Goal: Task Accomplishment & Management: Use online tool/utility

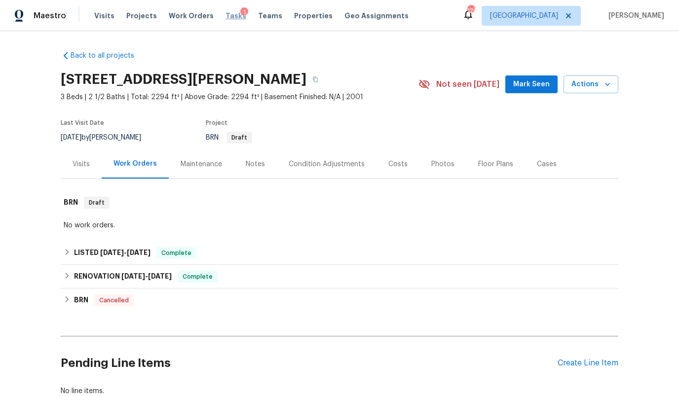
click at [225, 16] on span "Tasks" at bounding box center [235, 15] width 21 height 7
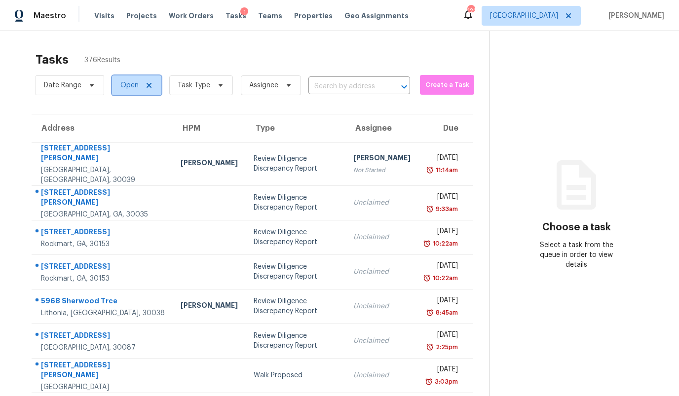
click at [122, 90] on span "Open" at bounding box center [136, 85] width 49 height 20
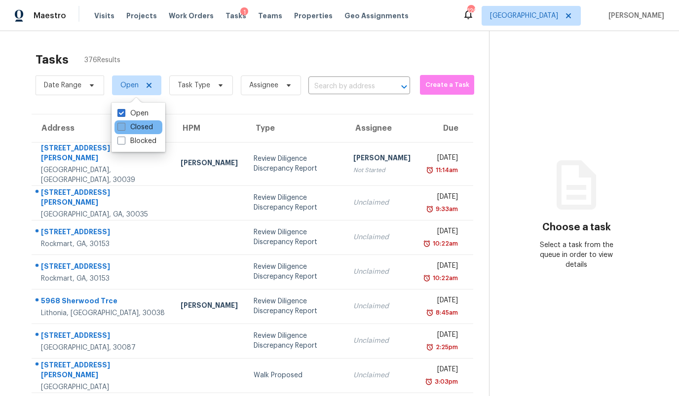
click at [126, 127] on label "Closed" at bounding box center [135, 127] width 36 height 10
click at [124, 127] on input "Closed" at bounding box center [120, 125] width 6 height 6
checkbox input "true"
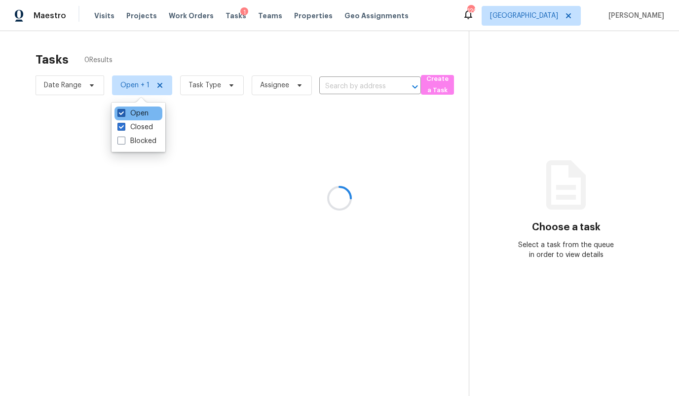
click at [131, 112] on label "Open" at bounding box center [132, 114] width 31 height 10
click at [124, 112] on input "Open" at bounding box center [120, 112] width 6 height 6
checkbox input "false"
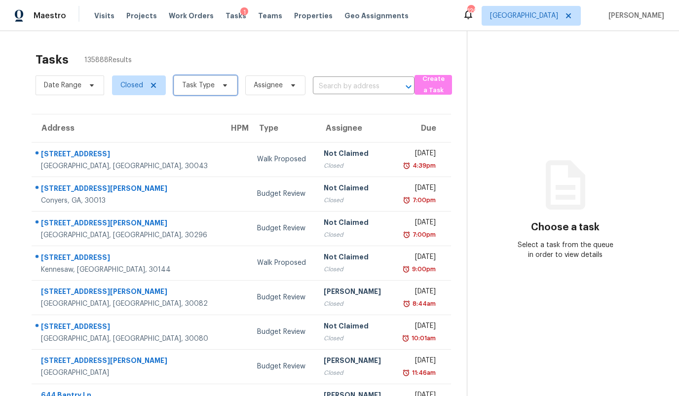
click at [194, 92] on span "Task Type" at bounding box center [206, 85] width 64 height 20
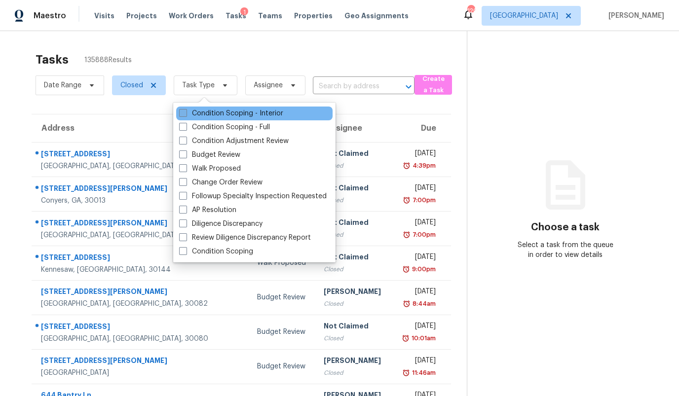
click at [234, 116] on label "Condition Scoping - Interior" at bounding box center [231, 114] width 104 height 10
click at [186, 115] on input "Condition Scoping - Interior" at bounding box center [182, 112] width 6 height 6
checkbox input "true"
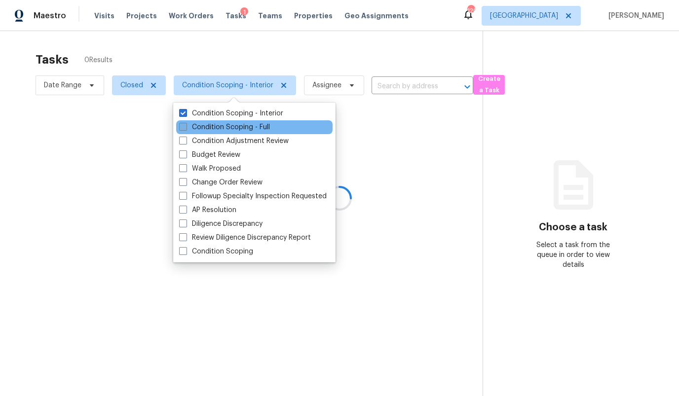
click at [233, 123] on label "Condition Scoping - Full" at bounding box center [224, 127] width 91 height 10
click at [186, 123] on input "Condition Scoping - Full" at bounding box center [182, 125] width 6 height 6
checkbox input "true"
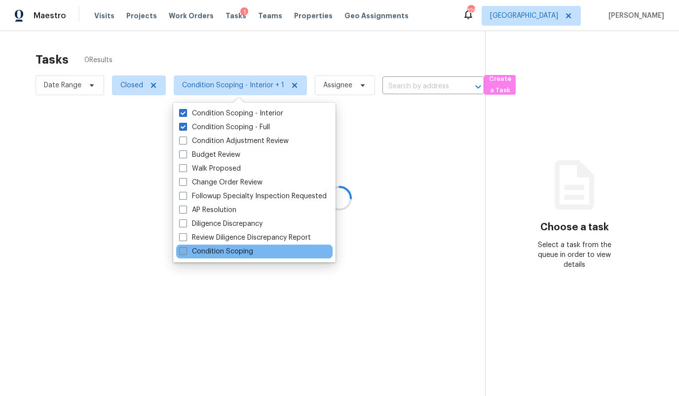
click at [216, 251] on label "Condition Scoping" at bounding box center [216, 252] width 74 height 10
click at [186, 251] on input "Condition Scoping" at bounding box center [182, 250] width 6 height 6
checkbox input "true"
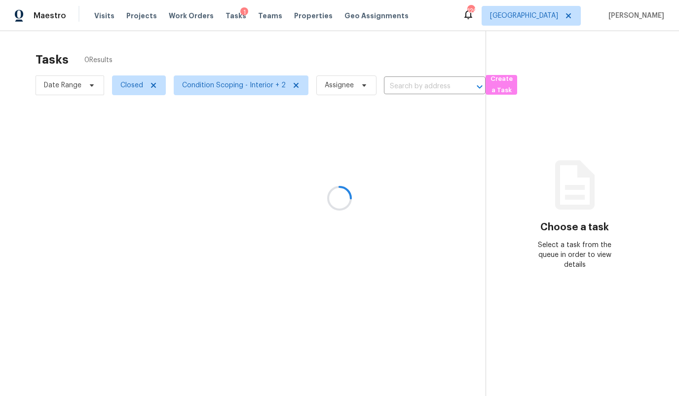
click at [264, 55] on div at bounding box center [339, 198] width 679 height 396
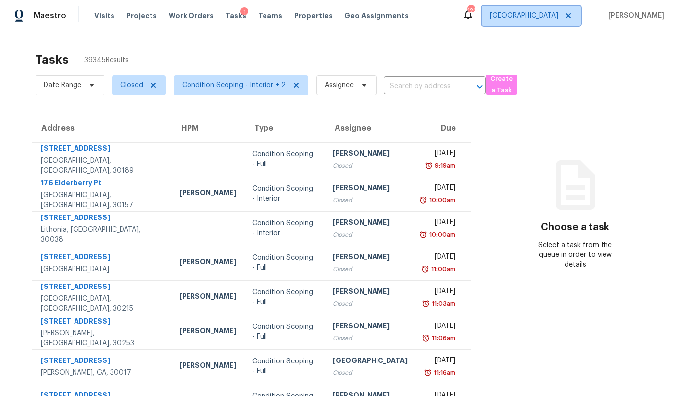
click at [558, 11] on span "[GEOGRAPHIC_DATA]" at bounding box center [524, 16] width 68 height 10
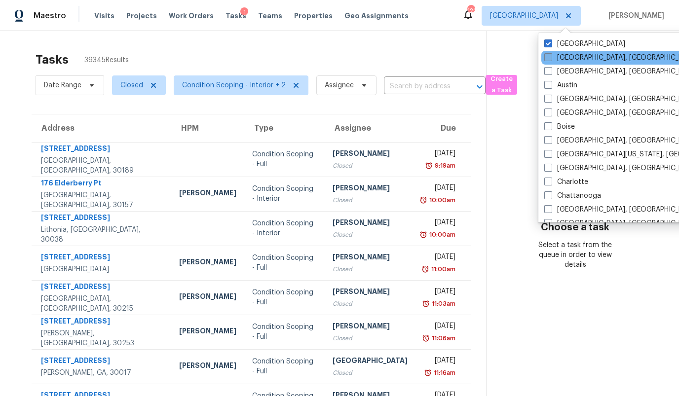
click at [562, 55] on label "[GEOGRAPHIC_DATA], [GEOGRAPHIC_DATA]" at bounding box center [620, 58] width 153 height 10
click at [551, 55] on input "[GEOGRAPHIC_DATA], [GEOGRAPHIC_DATA]" at bounding box center [547, 56] width 6 height 6
checkbox input "true"
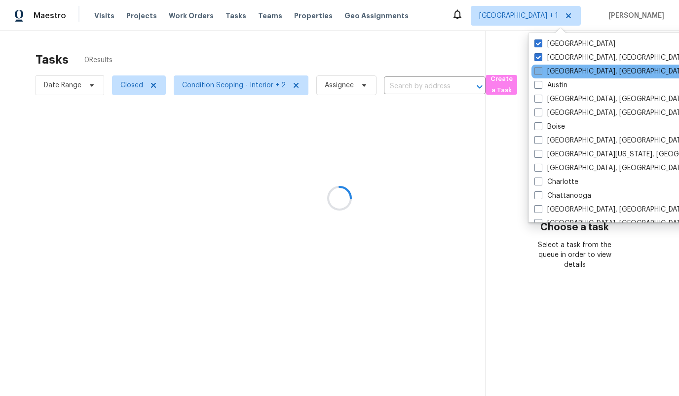
click at [560, 69] on label "[GEOGRAPHIC_DATA], [GEOGRAPHIC_DATA]" at bounding box center [610, 72] width 153 height 10
click at [541, 69] on input "[GEOGRAPHIC_DATA], [GEOGRAPHIC_DATA]" at bounding box center [537, 70] width 6 height 6
checkbox input "true"
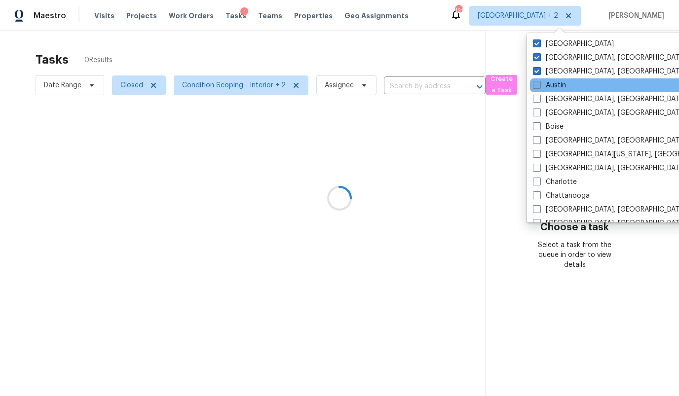
click at [555, 89] on label "Austin" at bounding box center [549, 85] width 33 height 10
click at [539, 87] on input "Austin" at bounding box center [536, 83] width 6 height 6
checkbox input "true"
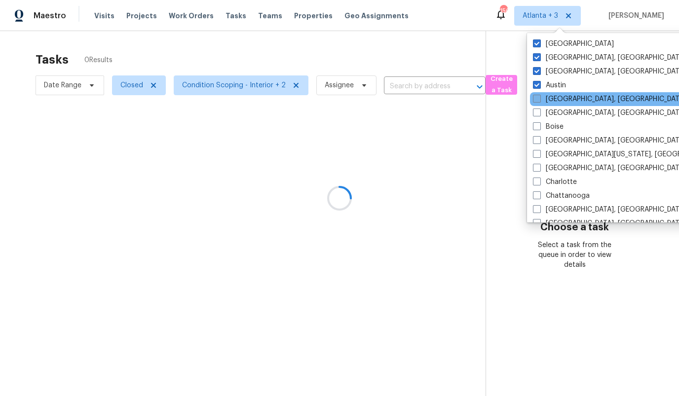
click at [554, 99] on label "[GEOGRAPHIC_DATA], [GEOGRAPHIC_DATA]" at bounding box center [609, 99] width 153 height 10
click at [539, 99] on input "[GEOGRAPHIC_DATA], [GEOGRAPHIC_DATA]" at bounding box center [536, 97] width 6 height 6
checkbox input "true"
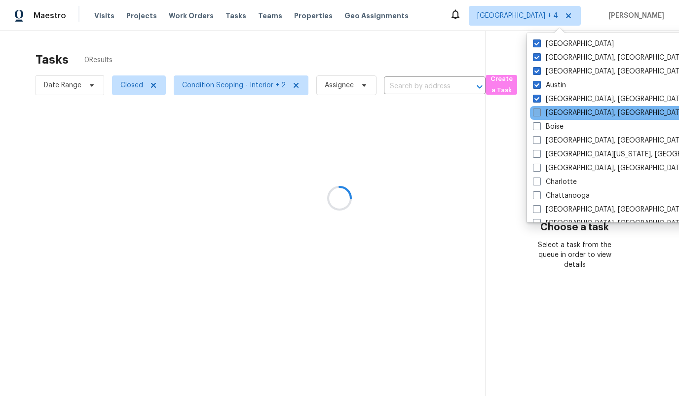
click at [554, 113] on label "[GEOGRAPHIC_DATA], [GEOGRAPHIC_DATA]" at bounding box center [609, 113] width 153 height 10
click at [539, 113] on input "[GEOGRAPHIC_DATA], [GEOGRAPHIC_DATA]" at bounding box center [536, 111] width 6 height 6
checkbox input "true"
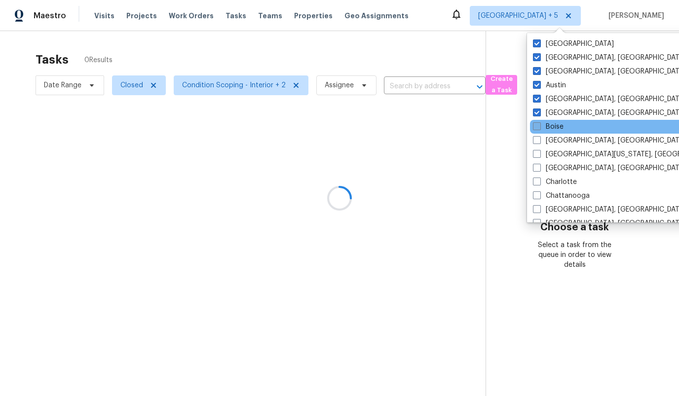
click at [552, 125] on label "Boise" at bounding box center [548, 127] width 31 height 10
click at [539, 125] on input "Boise" at bounding box center [536, 125] width 6 height 6
checkbox input "true"
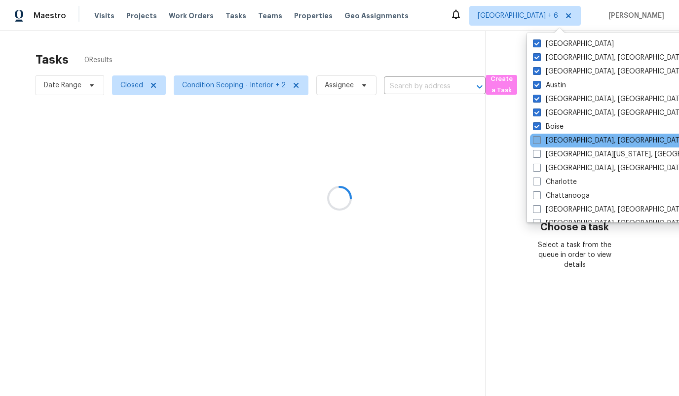
click at [552, 140] on label "[GEOGRAPHIC_DATA], [GEOGRAPHIC_DATA]" at bounding box center [609, 141] width 153 height 10
click at [539, 140] on input "[GEOGRAPHIC_DATA], [GEOGRAPHIC_DATA]" at bounding box center [536, 139] width 6 height 6
checkbox input "true"
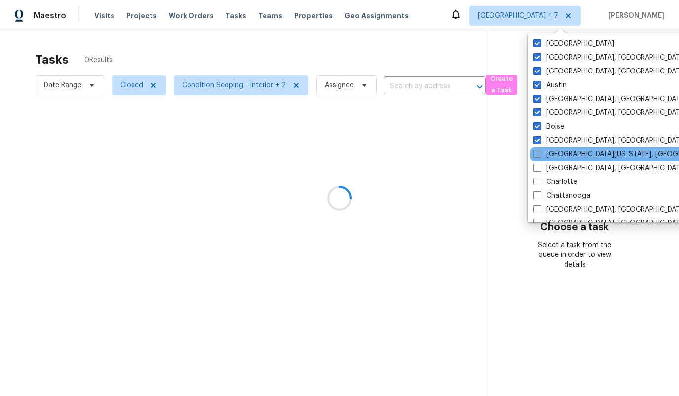
click at [553, 153] on label "[GEOGRAPHIC_DATA][US_STATE], [GEOGRAPHIC_DATA]" at bounding box center [628, 154] width 190 height 10
click at [540, 153] on input "[GEOGRAPHIC_DATA][US_STATE], [GEOGRAPHIC_DATA]" at bounding box center [536, 152] width 6 height 6
checkbox input "true"
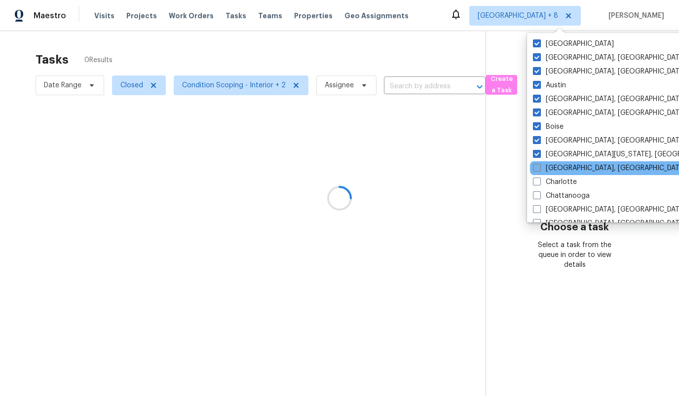
click at [553, 166] on label "[GEOGRAPHIC_DATA], [GEOGRAPHIC_DATA]" at bounding box center [609, 168] width 153 height 10
click at [539, 166] on input "[GEOGRAPHIC_DATA], [GEOGRAPHIC_DATA]" at bounding box center [536, 166] width 6 height 6
checkbox input "true"
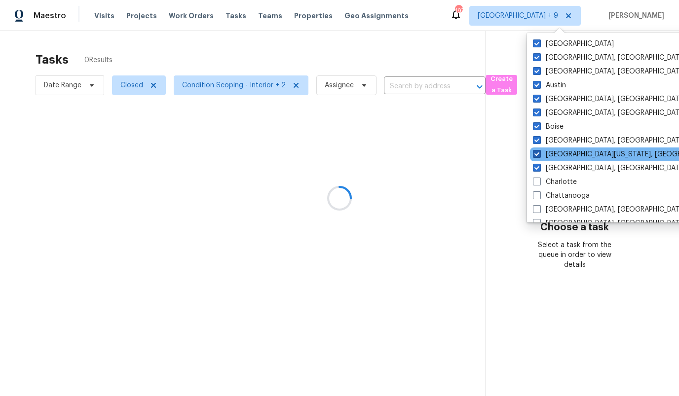
click at [549, 153] on label "[GEOGRAPHIC_DATA][US_STATE], [GEOGRAPHIC_DATA]" at bounding box center [628, 154] width 190 height 10
click at [539, 153] on input "[GEOGRAPHIC_DATA][US_STATE], [GEOGRAPHIC_DATA]" at bounding box center [536, 152] width 6 height 6
checkbox input "false"
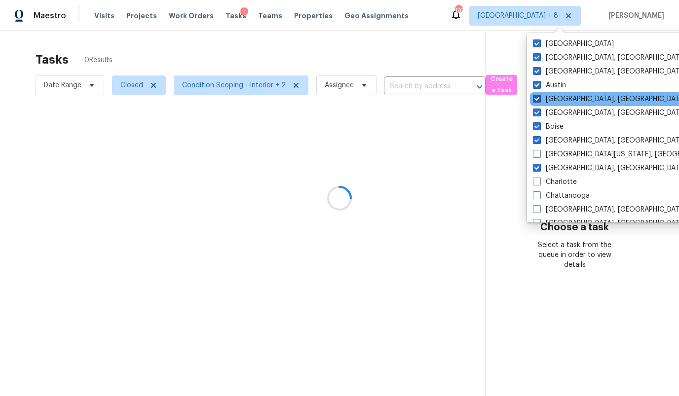
click at [544, 98] on label "[GEOGRAPHIC_DATA], [GEOGRAPHIC_DATA]" at bounding box center [609, 99] width 153 height 10
click at [539, 98] on input "[GEOGRAPHIC_DATA], [GEOGRAPHIC_DATA]" at bounding box center [536, 97] width 6 height 6
checkbox input "false"
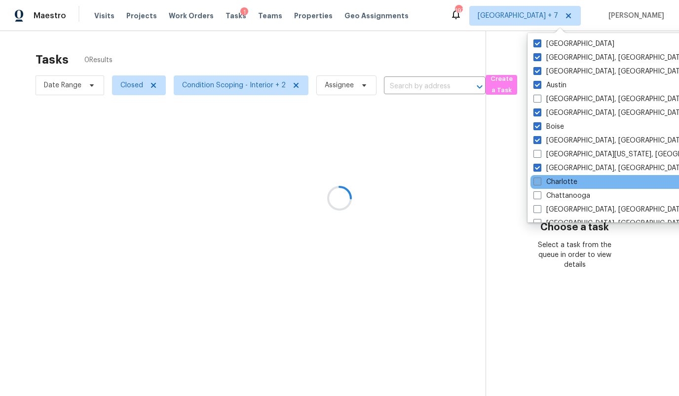
click at [569, 185] on label "Charlotte" at bounding box center [555, 182] width 44 height 10
click at [540, 184] on input "Charlotte" at bounding box center [536, 180] width 6 height 6
checkbox input "true"
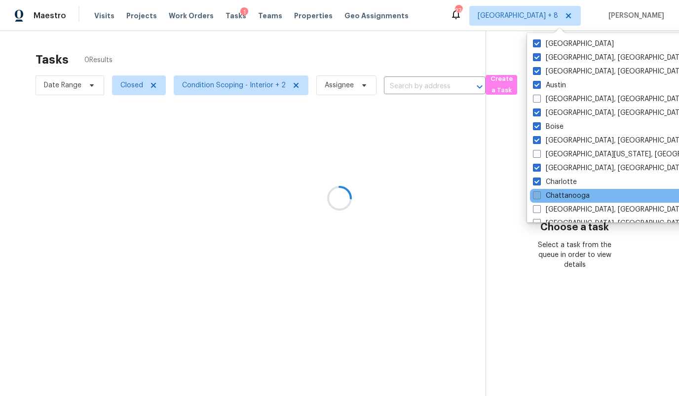
click at [566, 196] on label "Chattanooga" at bounding box center [561, 196] width 57 height 10
click at [539, 196] on input "Chattanooga" at bounding box center [536, 194] width 6 height 6
checkbox input "true"
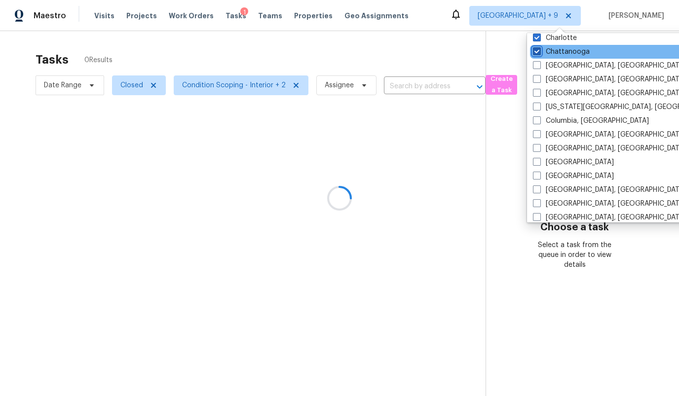
scroll to position [152, 0]
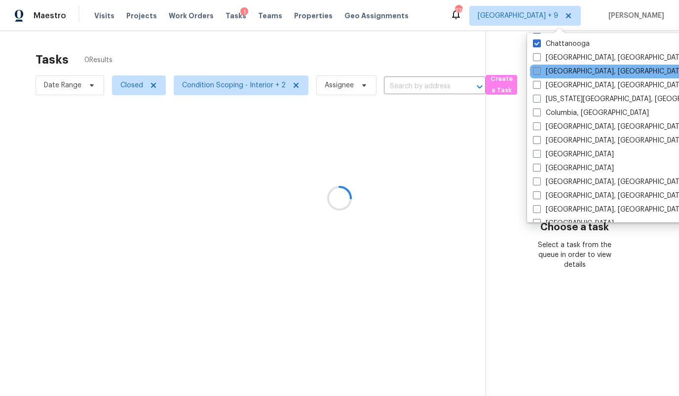
click at [583, 70] on label "[GEOGRAPHIC_DATA], [GEOGRAPHIC_DATA]" at bounding box center [609, 72] width 153 height 10
click at [539, 70] on input "[GEOGRAPHIC_DATA], [GEOGRAPHIC_DATA]" at bounding box center [536, 70] width 6 height 6
checkbox input "true"
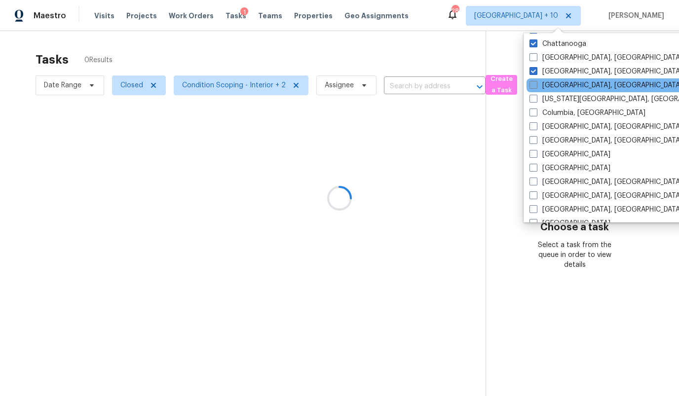
click at [580, 86] on label "[GEOGRAPHIC_DATA], [GEOGRAPHIC_DATA]" at bounding box center [605, 85] width 153 height 10
click at [536, 86] on input "[GEOGRAPHIC_DATA], [GEOGRAPHIC_DATA]" at bounding box center [532, 83] width 6 height 6
checkbox input "true"
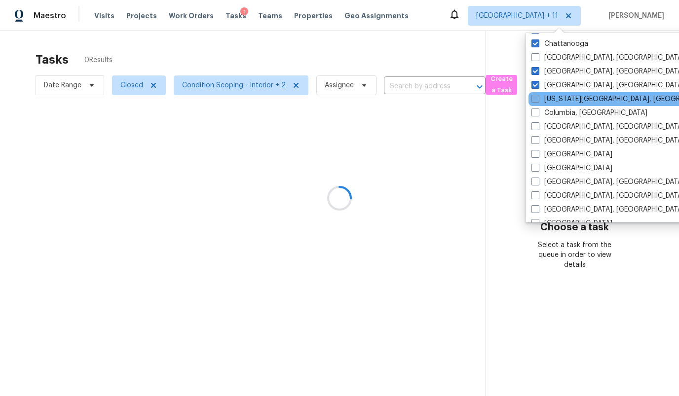
click at [580, 100] on label "[US_STATE][GEOGRAPHIC_DATA], [GEOGRAPHIC_DATA]" at bounding box center [626, 99] width 190 height 10
click at [538, 100] on input "[US_STATE][GEOGRAPHIC_DATA], [GEOGRAPHIC_DATA]" at bounding box center [534, 97] width 6 height 6
checkbox input "true"
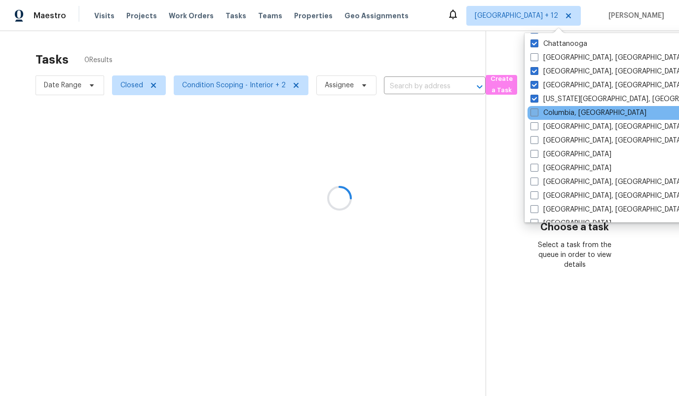
click at [578, 112] on label "Columbia, [GEOGRAPHIC_DATA]" at bounding box center [588, 113] width 116 height 10
click at [537, 112] on input "Columbia, [GEOGRAPHIC_DATA]" at bounding box center [533, 111] width 6 height 6
checkbox input "true"
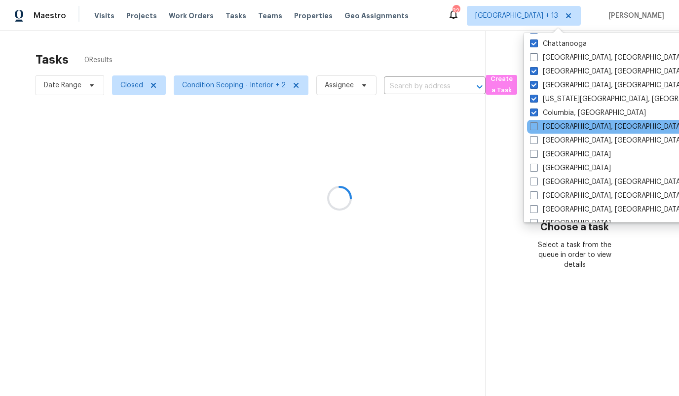
click at [576, 121] on div "[GEOGRAPHIC_DATA], [GEOGRAPHIC_DATA]" at bounding box center [626, 127] width 199 height 14
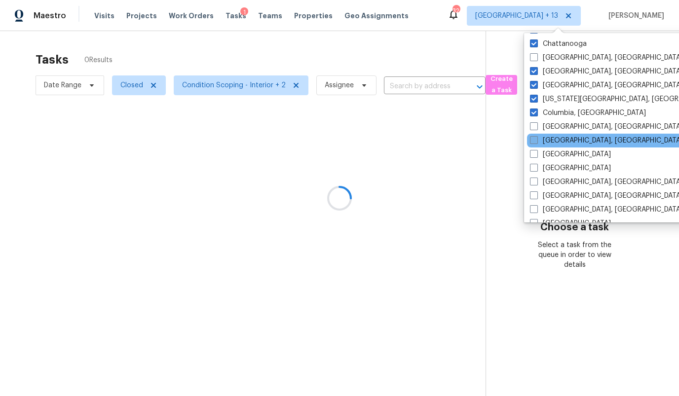
click at [575, 137] on label "[GEOGRAPHIC_DATA], [GEOGRAPHIC_DATA]" at bounding box center [606, 141] width 153 height 10
click at [536, 137] on input "[GEOGRAPHIC_DATA], [GEOGRAPHIC_DATA]" at bounding box center [533, 139] width 6 height 6
checkbox input "true"
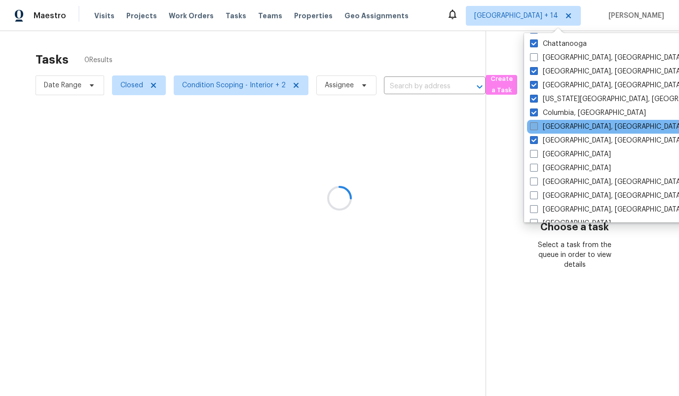
click at [567, 127] on label "[GEOGRAPHIC_DATA], [GEOGRAPHIC_DATA]" at bounding box center [606, 127] width 153 height 10
click at [536, 127] on input "[GEOGRAPHIC_DATA], [GEOGRAPHIC_DATA]" at bounding box center [533, 125] width 6 height 6
checkbox input "true"
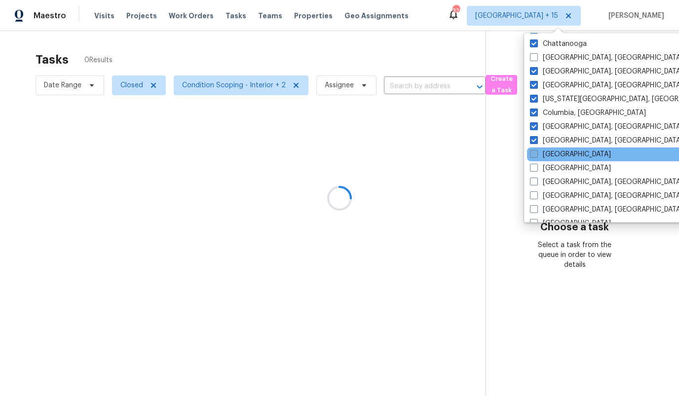
click at [556, 153] on label "[GEOGRAPHIC_DATA]" at bounding box center [570, 154] width 81 height 10
click at [536, 153] on input "[GEOGRAPHIC_DATA]" at bounding box center [533, 152] width 6 height 6
checkbox input "true"
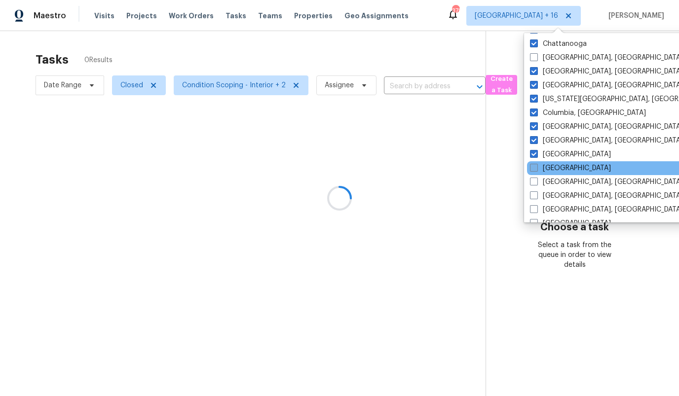
click at [557, 169] on label "[GEOGRAPHIC_DATA]" at bounding box center [570, 168] width 81 height 10
click at [536, 169] on input "[GEOGRAPHIC_DATA]" at bounding box center [533, 166] width 6 height 6
checkbox input "true"
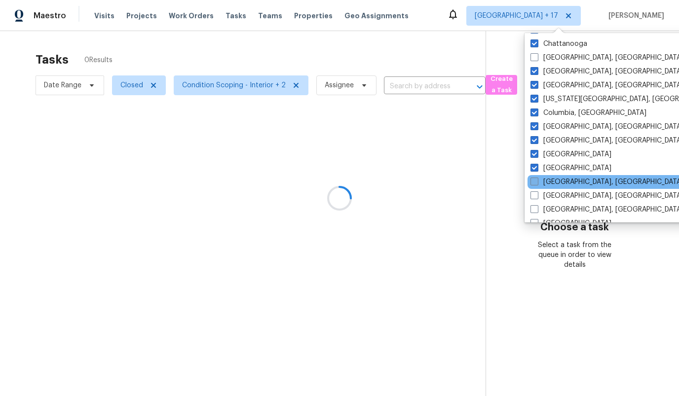
click at [557, 180] on label "[GEOGRAPHIC_DATA], [GEOGRAPHIC_DATA]" at bounding box center [606, 182] width 153 height 10
click at [537, 180] on input "[GEOGRAPHIC_DATA], [GEOGRAPHIC_DATA]" at bounding box center [533, 180] width 6 height 6
checkbox input "true"
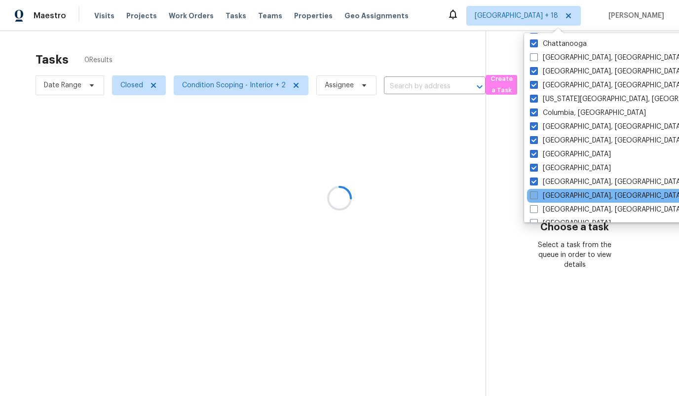
click at [557, 191] on label "[GEOGRAPHIC_DATA], [GEOGRAPHIC_DATA]" at bounding box center [606, 196] width 153 height 10
click at [536, 191] on input "[GEOGRAPHIC_DATA], [GEOGRAPHIC_DATA]" at bounding box center [533, 194] width 6 height 6
checkbox input "true"
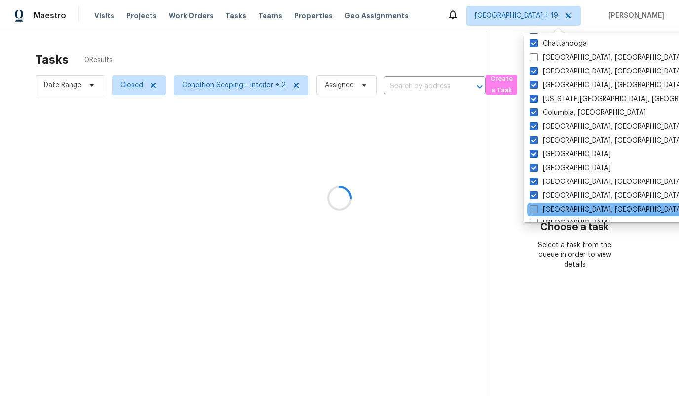
click at [555, 206] on label "[GEOGRAPHIC_DATA], [GEOGRAPHIC_DATA]" at bounding box center [606, 210] width 153 height 10
click at [536, 206] on input "[GEOGRAPHIC_DATA], [GEOGRAPHIC_DATA]" at bounding box center [533, 208] width 6 height 6
checkbox input "true"
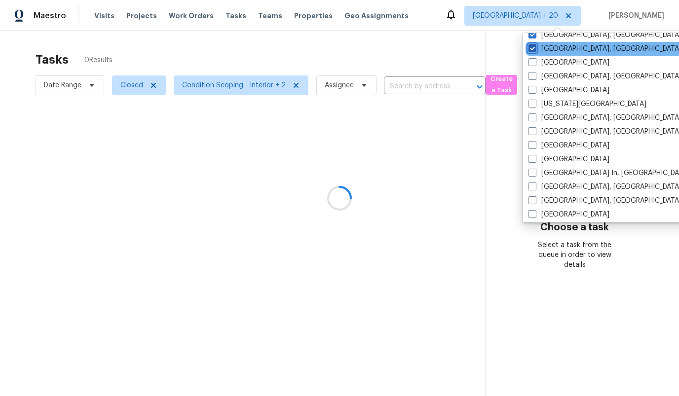
scroll to position [321, 0]
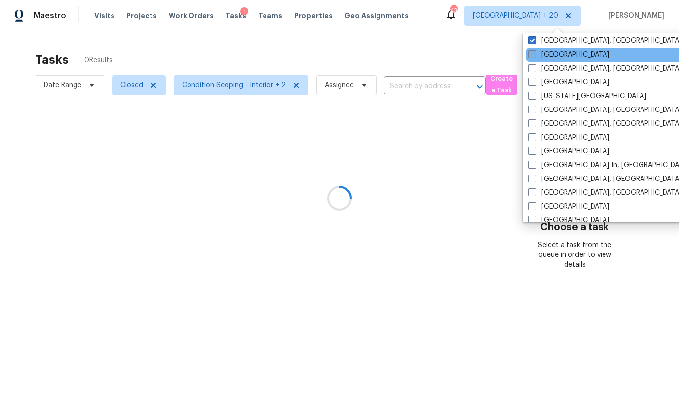
click at [562, 54] on label "[GEOGRAPHIC_DATA]" at bounding box center [568, 55] width 81 height 10
click at [535, 54] on input "[GEOGRAPHIC_DATA]" at bounding box center [531, 53] width 6 height 6
checkbox input "true"
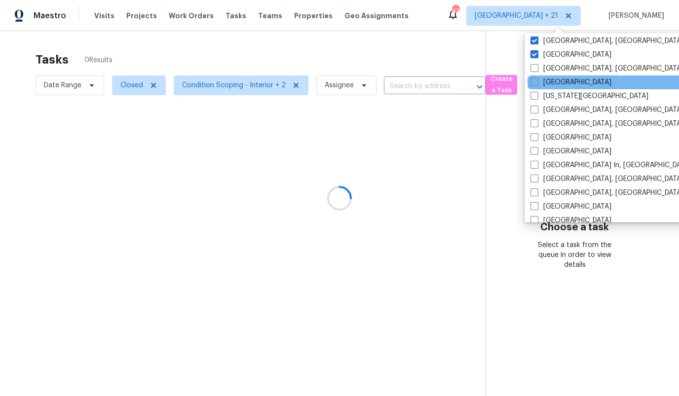
click at [563, 75] on div "[GEOGRAPHIC_DATA]" at bounding box center [626, 82] width 199 height 14
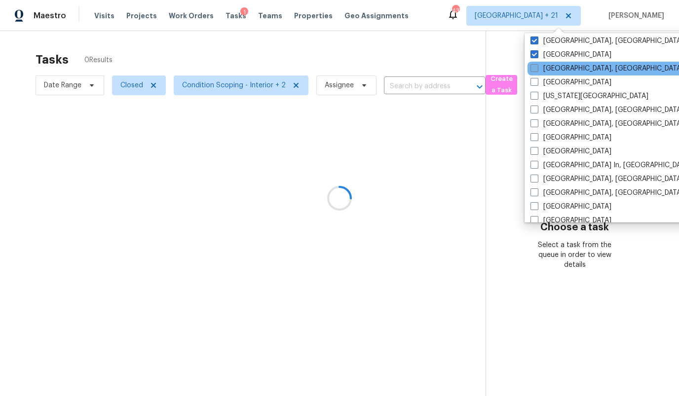
click at [559, 69] on label "[GEOGRAPHIC_DATA], [GEOGRAPHIC_DATA]" at bounding box center [606, 69] width 153 height 10
click at [537, 69] on input "[GEOGRAPHIC_DATA], [GEOGRAPHIC_DATA]" at bounding box center [533, 67] width 6 height 6
checkbox input "true"
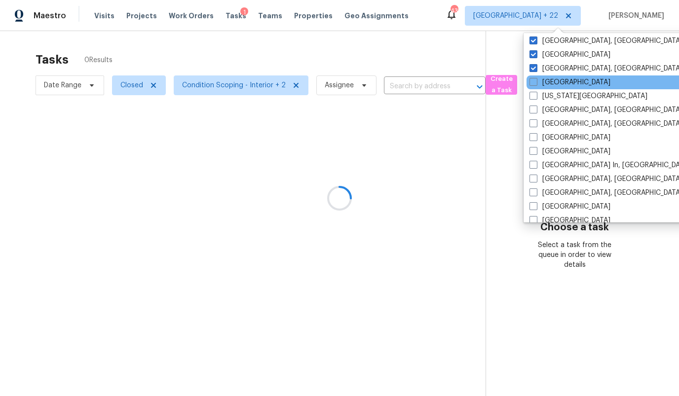
click at [559, 76] on div "[GEOGRAPHIC_DATA]" at bounding box center [625, 82] width 199 height 14
click at [558, 84] on label "[GEOGRAPHIC_DATA]" at bounding box center [569, 82] width 81 height 10
click at [536, 84] on input "[GEOGRAPHIC_DATA]" at bounding box center [532, 80] width 6 height 6
checkbox input "true"
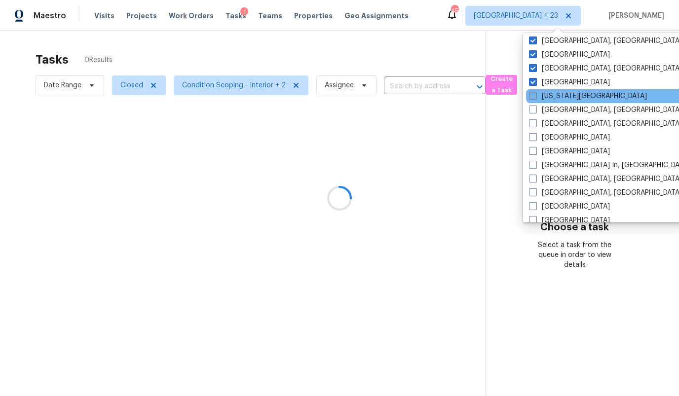
click at [555, 97] on label "[US_STATE][GEOGRAPHIC_DATA]" at bounding box center [588, 96] width 118 height 10
click at [535, 97] on input "[US_STATE][GEOGRAPHIC_DATA]" at bounding box center [532, 94] width 6 height 6
checkbox input "true"
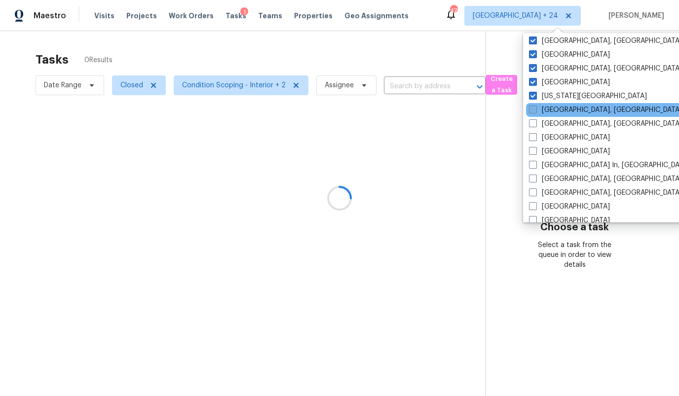
click at [555, 106] on label "[GEOGRAPHIC_DATA], [GEOGRAPHIC_DATA]" at bounding box center [605, 110] width 153 height 10
click at [535, 106] on input "[GEOGRAPHIC_DATA], [GEOGRAPHIC_DATA]" at bounding box center [532, 108] width 6 height 6
checkbox input "true"
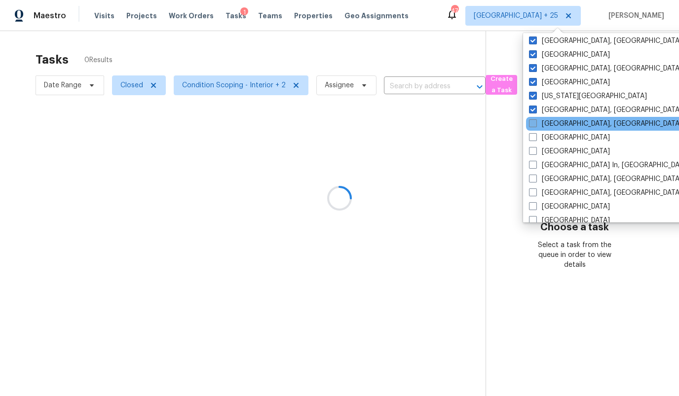
click at [554, 119] on label "[GEOGRAPHIC_DATA], [GEOGRAPHIC_DATA]" at bounding box center [605, 124] width 153 height 10
click at [535, 119] on input "[GEOGRAPHIC_DATA], [GEOGRAPHIC_DATA]" at bounding box center [532, 122] width 6 height 6
checkbox input "true"
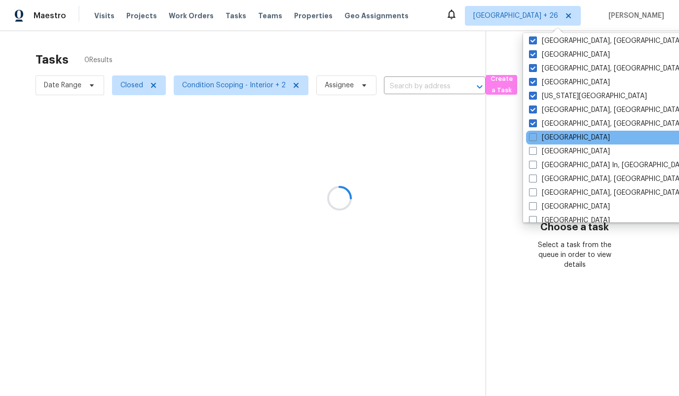
click at [553, 131] on div "[GEOGRAPHIC_DATA]" at bounding box center [625, 138] width 199 height 14
click at [548, 136] on label "[GEOGRAPHIC_DATA]" at bounding box center [569, 138] width 81 height 10
click at [535, 136] on input "[GEOGRAPHIC_DATA]" at bounding box center [532, 136] width 6 height 6
checkbox input "true"
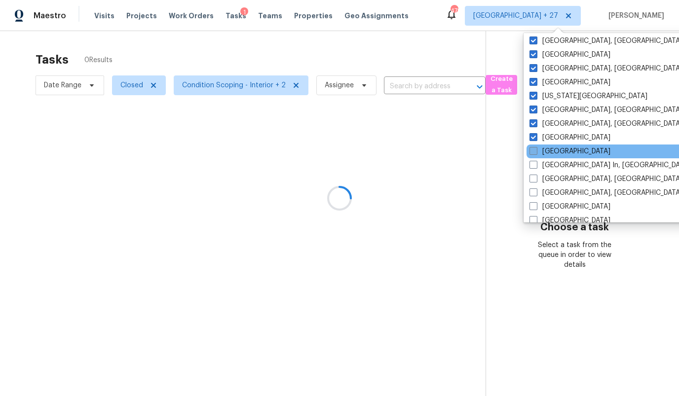
click at [548, 150] on label "[GEOGRAPHIC_DATA]" at bounding box center [569, 152] width 81 height 10
click at [536, 150] on input "[GEOGRAPHIC_DATA]" at bounding box center [532, 150] width 6 height 6
checkbox input "true"
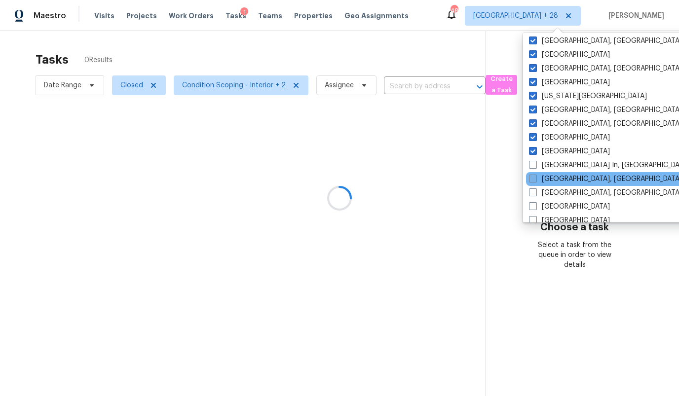
click at [550, 180] on label "[GEOGRAPHIC_DATA], [GEOGRAPHIC_DATA]" at bounding box center [605, 179] width 153 height 10
click at [535, 180] on input "[GEOGRAPHIC_DATA], [GEOGRAPHIC_DATA]" at bounding box center [532, 177] width 6 height 6
checkbox input "true"
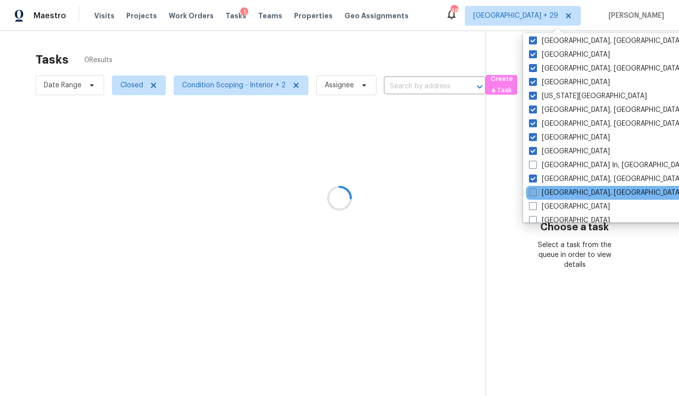
click at [552, 194] on label "[GEOGRAPHIC_DATA], [GEOGRAPHIC_DATA]" at bounding box center [605, 193] width 153 height 10
click at [535, 194] on input "[GEOGRAPHIC_DATA], [GEOGRAPHIC_DATA]" at bounding box center [532, 191] width 6 height 6
checkbox input "true"
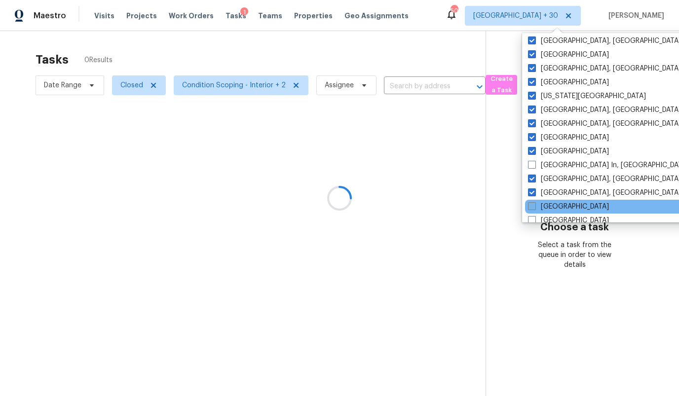
click at [551, 209] on label "[GEOGRAPHIC_DATA]" at bounding box center [568, 207] width 81 height 10
click at [534, 208] on input "[GEOGRAPHIC_DATA]" at bounding box center [531, 205] width 6 height 6
checkbox input "true"
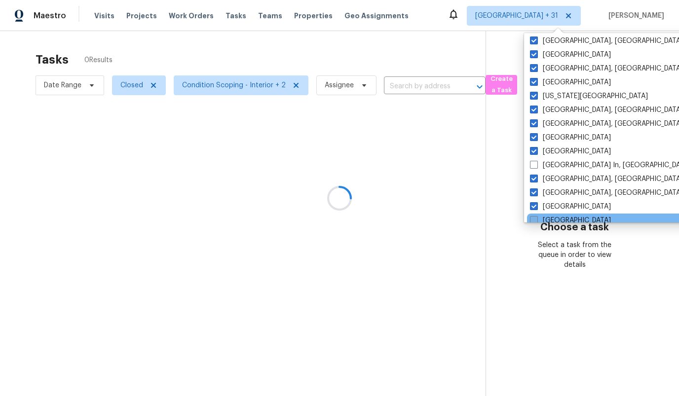
click at [551, 217] on label "[GEOGRAPHIC_DATA]" at bounding box center [570, 221] width 81 height 10
click at [536, 217] on input "[GEOGRAPHIC_DATA]" at bounding box center [533, 219] width 6 height 6
checkbox input "true"
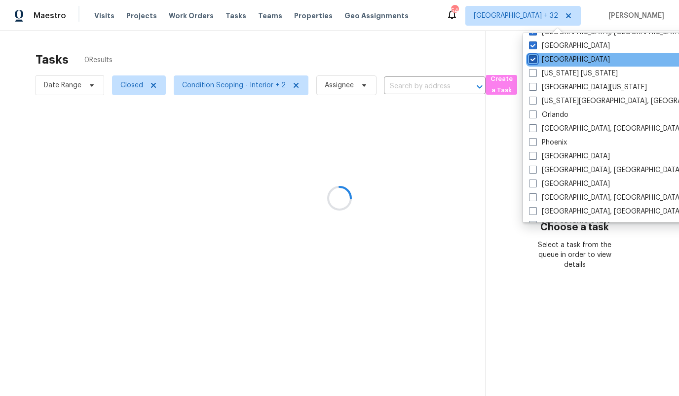
scroll to position [482, 0]
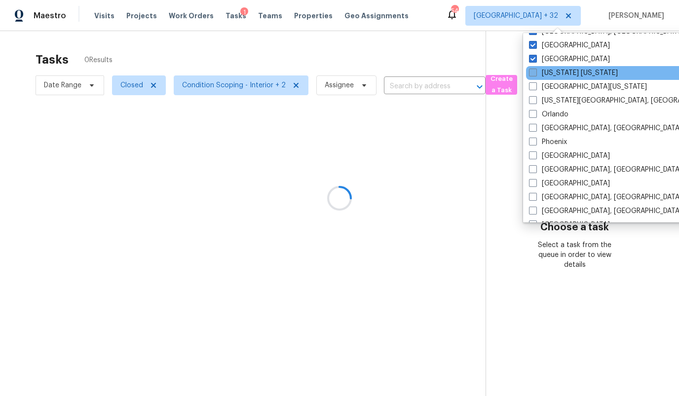
click at [558, 72] on label "[US_STATE] [US_STATE]" at bounding box center [573, 73] width 89 height 10
click at [535, 72] on input "[US_STATE] [US_STATE]" at bounding box center [532, 71] width 6 height 6
checkbox input "true"
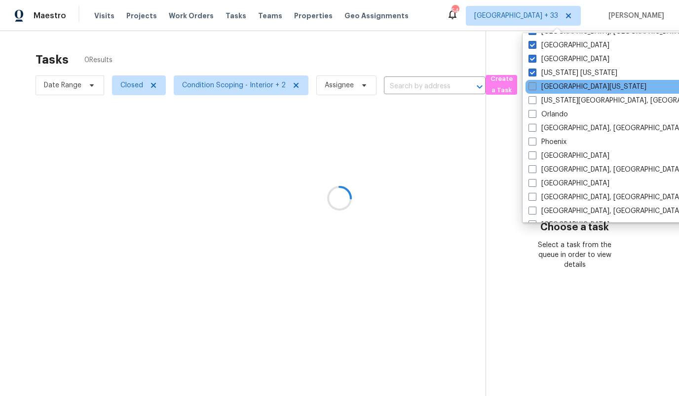
click at [558, 82] on label "[GEOGRAPHIC_DATA][US_STATE]" at bounding box center [587, 87] width 118 height 10
click at [535, 82] on input "[GEOGRAPHIC_DATA][US_STATE]" at bounding box center [531, 85] width 6 height 6
checkbox input "true"
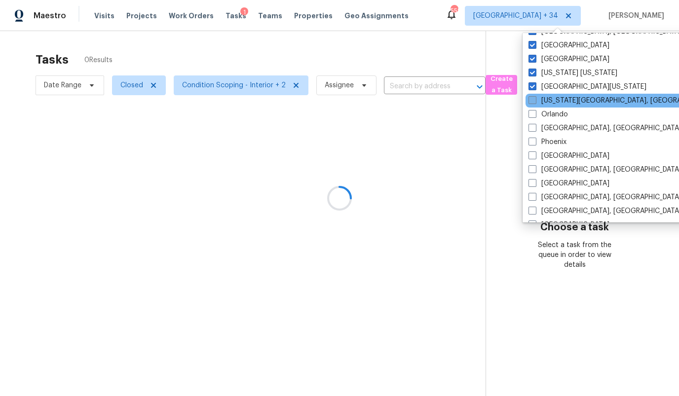
click at [559, 97] on label "[US_STATE][GEOGRAPHIC_DATA], [GEOGRAPHIC_DATA]" at bounding box center [623, 101] width 190 height 10
click at [535, 97] on input "[US_STATE][GEOGRAPHIC_DATA], [GEOGRAPHIC_DATA]" at bounding box center [531, 99] width 6 height 6
checkbox input "true"
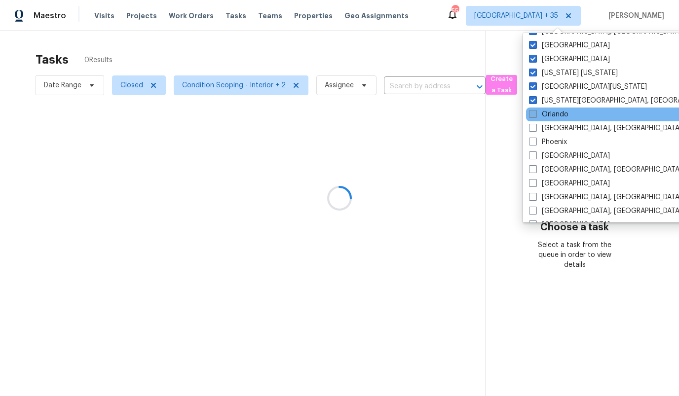
click at [557, 112] on label "Orlando" at bounding box center [548, 115] width 39 height 10
click at [535, 112] on input "Orlando" at bounding box center [532, 113] width 6 height 6
checkbox input "true"
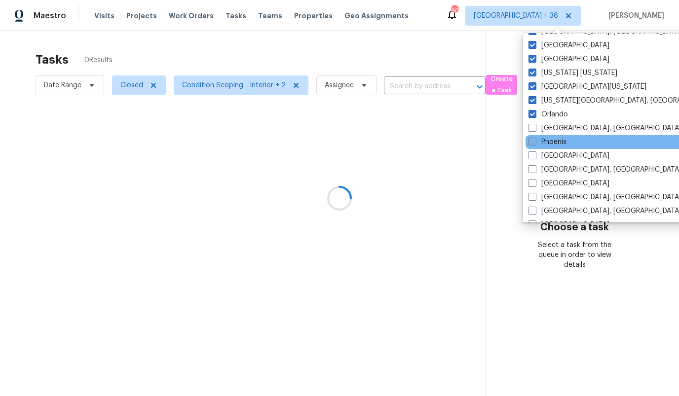
click at [554, 143] on label "Phoenix" at bounding box center [547, 142] width 38 height 10
click at [535, 143] on input "Phoenix" at bounding box center [531, 140] width 6 height 6
checkbox input "true"
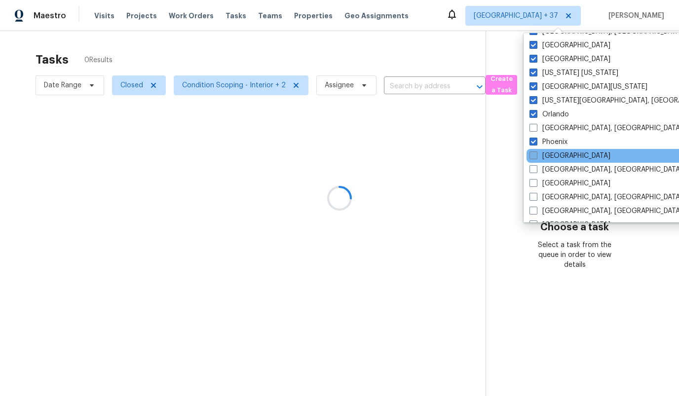
click at [555, 154] on label "[GEOGRAPHIC_DATA]" at bounding box center [569, 156] width 81 height 10
click at [536, 154] on input "[GEOGRAPHIC_DATA]" at bounding box center [532, 154] width 6 height 6
checkbox input "true"
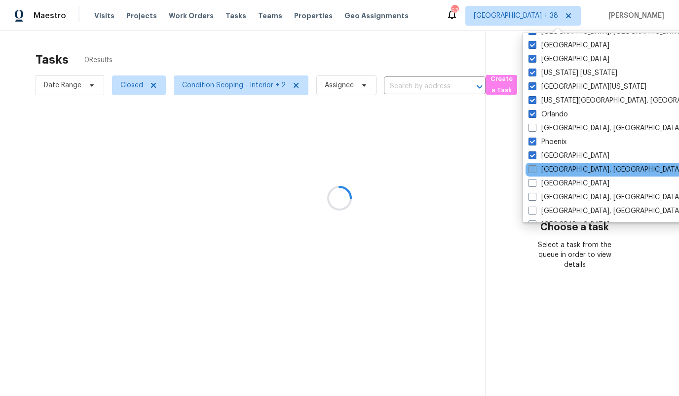
click at [558, 168] on label "[GEOGRAPHIC_DATA], [GEOGRAPHIC_DATA]" at bounding box center [604, 170] width 153 height 10
click at [535, 168] on input "[GEOGRAPHIC_DATA], [GEOGRAPHIC_DATA]" at bounding box center [531, 168] width 6 height 6
checkbox input "true"
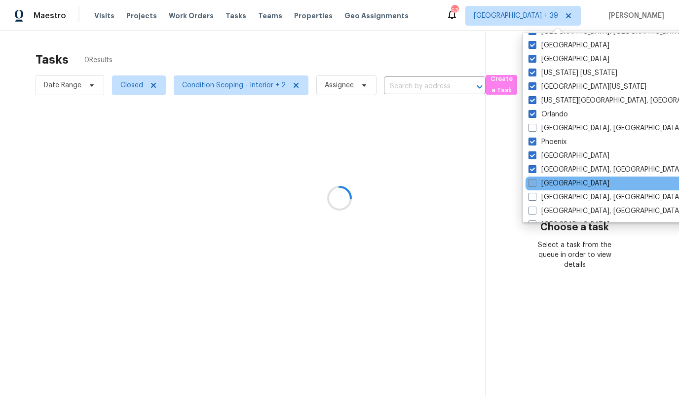
click at [557, 182] on label "[GEOGRAPHIC_DATA]" at bounding box center [568, 184] width 81 height 10
click at [535, 182] on input "[GEOGRAPHIC_DATA]" at bounding box center [531, 182] width 6 height 6
checkbox input "true"
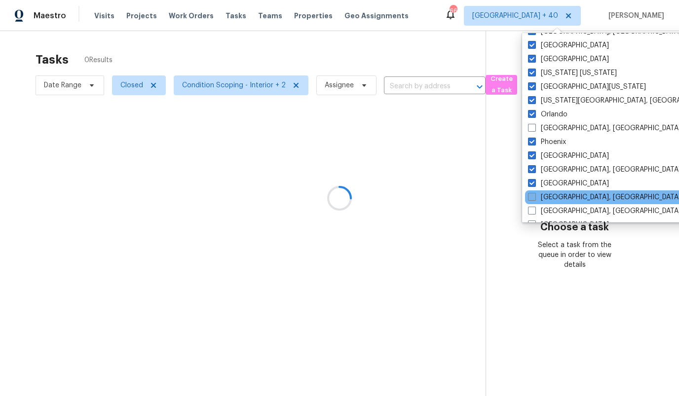
click at [557, 196] on label "[GEOGRAPHIC_DATA], [GEOGRAPHIC_DATA]" at bounding box center [604, 197] width 153 height 10
click at [534, 196] on input "[GEOGRAPHIC_DATA], [GEOGRAPHIC_DATA]" at bounding box center [531, 195] width 6 height 6
click at [557, 196] on label "[GEOGRAPHIC_DATA], [GEOGRAPHIC_DATA]" at bounding box center [606, 197] width 153 height 10
click at [536, 196] on input "[GEOGRAPHIC_DATA], [GEOGRAPHIC_DATA]" at bounding box center [533, 195] width 6 height 6
checkbox input "false"
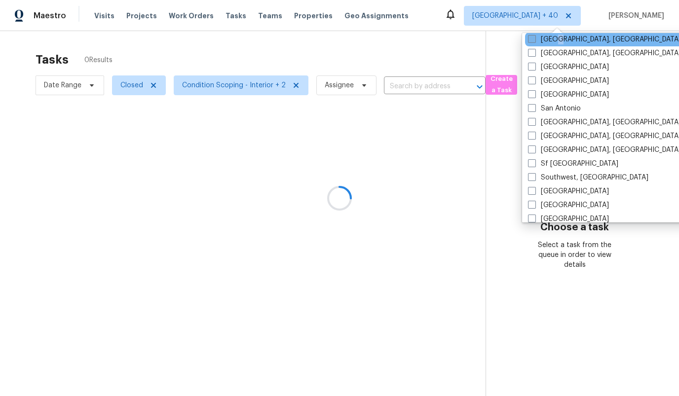
scroll to position [643, 0]
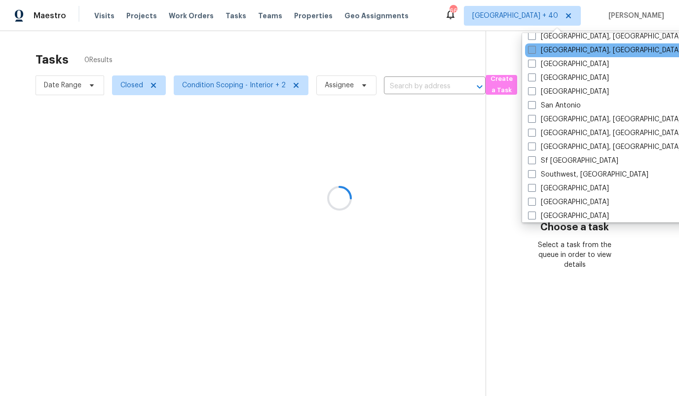
click at [560, 52] on label "[GEOGRAPHIC_DATA], [GEOGRAPHIC_DATA]" at bounding box center [604, 50] width 153 height 10
click at [534, 52] on input "[GEOGRAPHIC_DATA], [GEOGRAPHIC_DATA]" at bounding box center [531, 48] width 6 height 6
checkbox input "true"
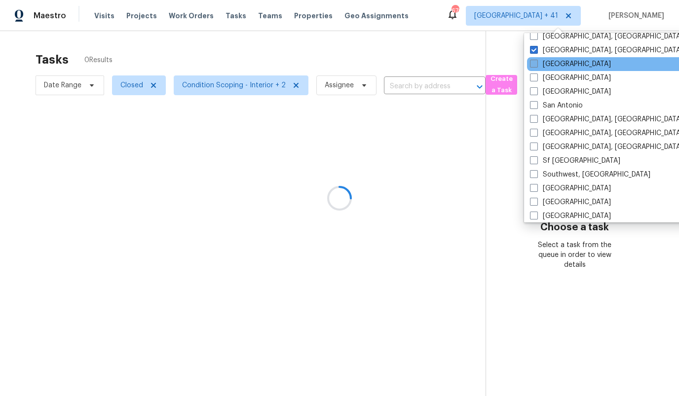
click at [560, 64] on label "[GEOGRAPHIC_DATA]" at bounding box center [570, 64] width 81 height 10
click at [536, 64] on input "[GEOGRAPHIC_DATA]" at bounding box center [533, 62] width 6 height 6
checkbox input "true"
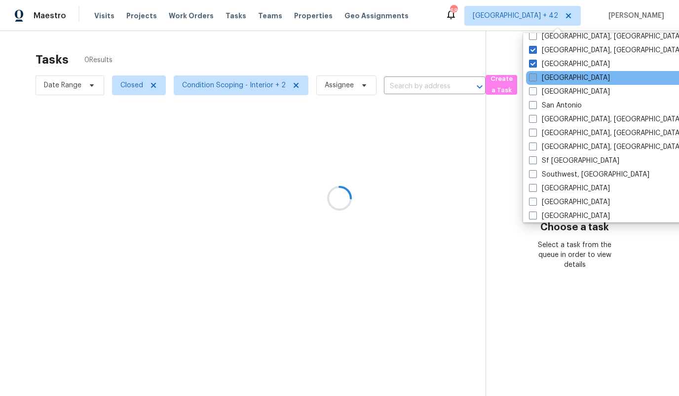
click at [561, 73] on label "[GEOGRAPHIC_DATA]" at bounding box center [569, 78] width 81 height 10
click at [535, 73] on input "[GEOGRAPHIC_DATA]" at bounding box center [532, 76] width 6 height 6
checkbox input "true"
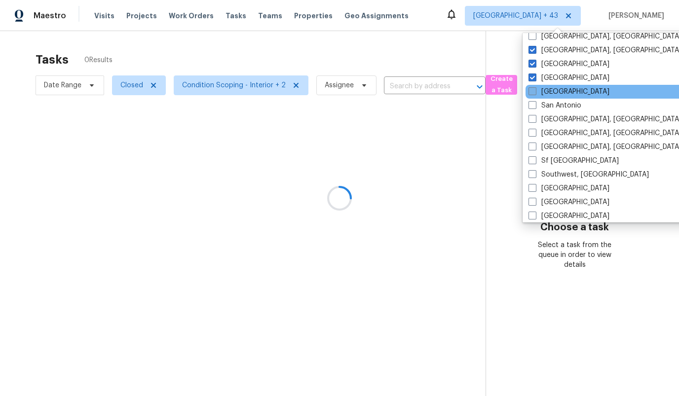
click at [560, 90] on label "[GEOGRAPHIC_DATA]" at bounding box center [568, 92] width 81 height 10
click at [535, 90] on input "[GEOGRAPHIC_DATA]" at bounding box center [531, 90] width 6 height 6
checkbox input "true"
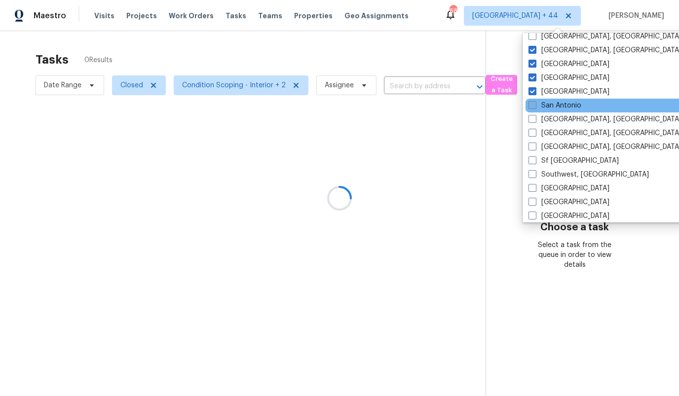
click at [559, 107] on label "San Antonio" at bounding box center [554, 106] width 53 height 10
click at [535, 107] on input "San Antonio" at bounding box center [531, 104] width 6 height 6
checkbox input "true"
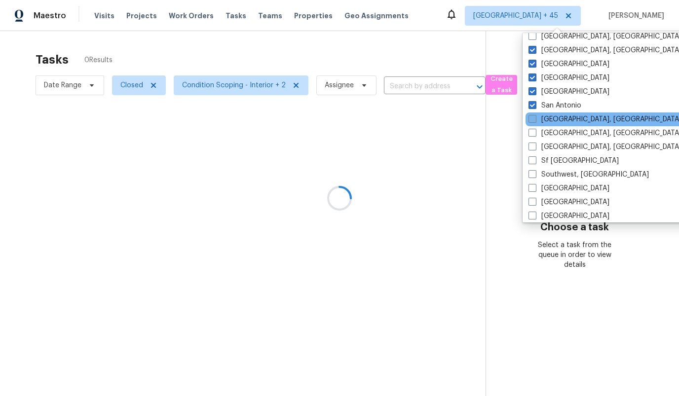
click at [558, 120] on label "[GEOGRAPHIC_DATA], [GEOGRAPHIC_DATA]" at bounding box center [604, 119] width 153 height 10
click at [535, 120] on input "[GEOGRAPHIC_DATA], [GEOGRAPHIC_DATA]" at bounding box center [531, 117] width 6 height 6
checkbox input "true"
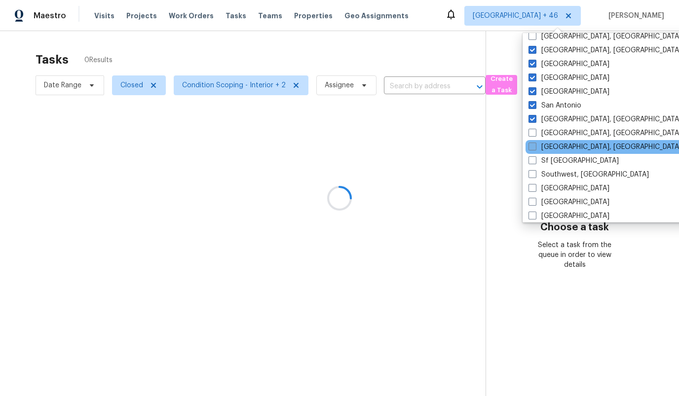
click at [557, 142] on label "[GEOGRAPHIC_DATA], [GEOGRAPHIC_DATA]" at bounding box center [604, 147] width 153 height 10
click at [535, 142] on input "[GEOGRAPHIC_DATA], [GEOGRAPHIC_DATA]" at bounding box center [531, 145] width 6 height 6
click at [557, 142] on label "[GEOGRAPHIC_DATA], [GEOGRAPHIC_DATA]" at bounding box center [605, 147] width 153 height 10
click at [536, 142] on input "[GEOGRAPHIC_DATA], [GEOGRAPHIC_DATA]" at bounding box center [532, 145] width 6 height 6
checkbox input "false"
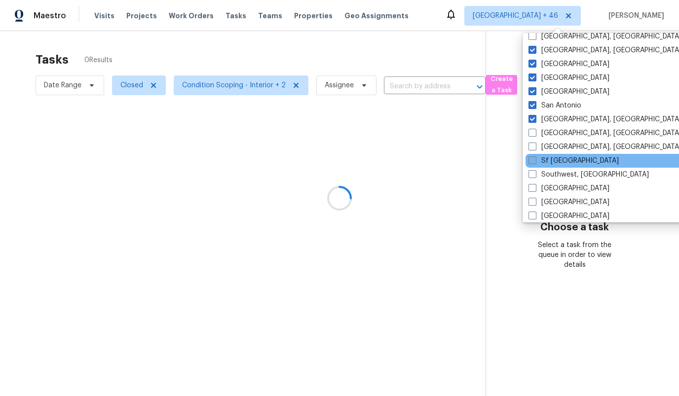
click at [558, 157] on label "Sf [GEOGRAPHIC_DATA]" at bounding box center [573, 161] width 90 height 10
click at [535, 157] on input "Sf [GEOGRAPHIC_DATA]" at bounding box center [531, 159] width 6 height 6
checkbox input "true"
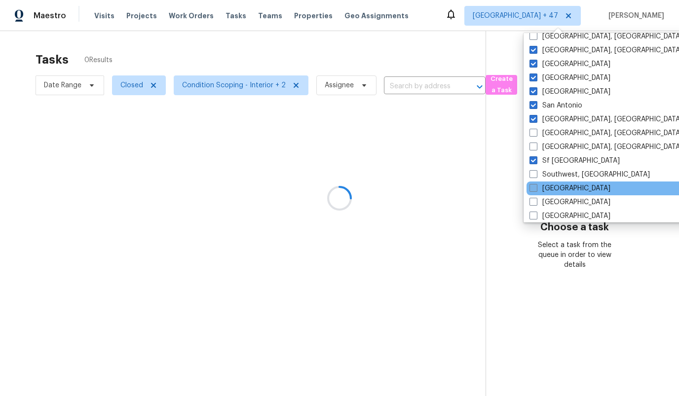
click at [555, 190] on label "[GEOGRAPHIC_DATA]" at bounding box center [569, 189] width 81 height 10
click at [536, 190] on input "[GEOGRAPHIC_DATA]" at bounding box center [532, 187] width 6 height 6
checkbox input "true"
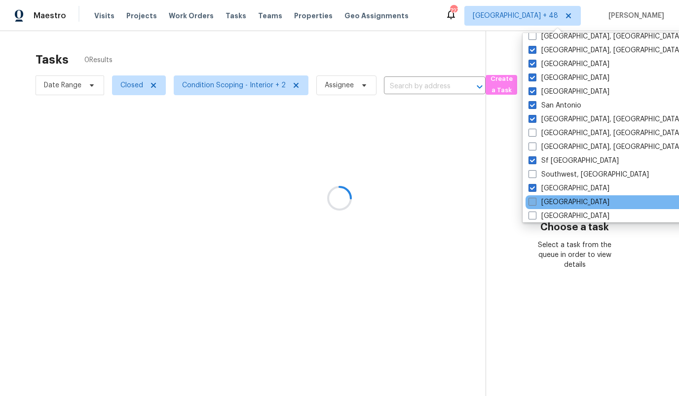
click at [557, 198] on label "[GEOGRAPHIC_DATA]" at bounding box center [568, 202] width 81 height 10
click at [535, 198] on input "[GEOGRAPHIC_DATA]" at bounding box center [531, 200] width 6 height 6
checkbox input "true"
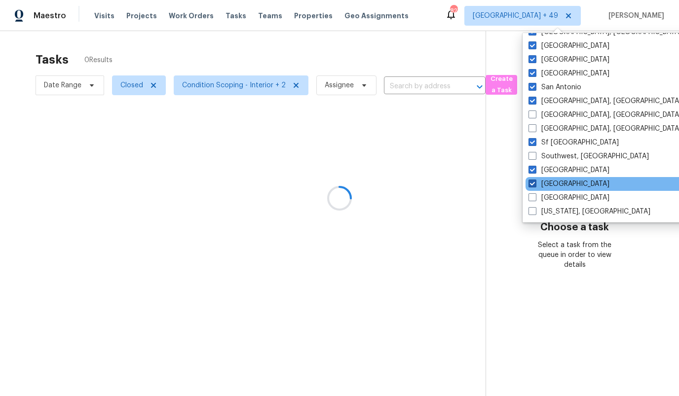
click at [557, 198] on label "[GEOGRAPHIC_DATA]" at bounding box center [568, 198] width 81 height 10
click at [535, 198] on input "[GEOGRAPHIC_DATA]" at bounding box center [531, 196] width 6 height 6
checkbox input "true"
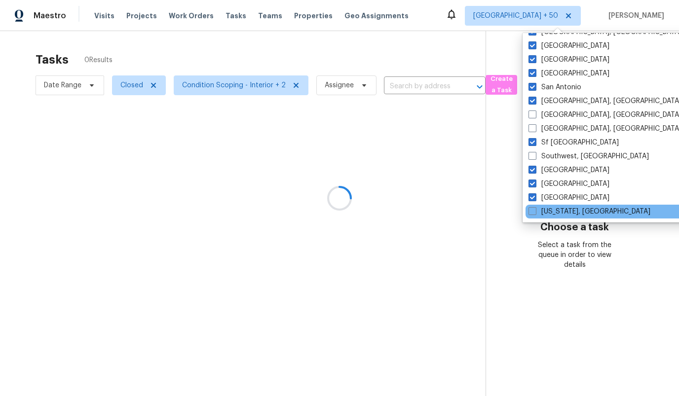
click at [556, 217] on div "[US_STATE], [GEOGRAPHIC_DATA]" at bounding box center [624, 212] width 199 height 14
click at [553, 210] on label "[US_STATE], [GEOGRAPHIC_DATA]" at bounding box center [589, 212] width 122 height 10
click at [535, 210] on input "[US_STATE], [GEOGRAPHIC_DATA]" at bounding box center [531, 210] width 6 height 6
checkbox input "true"
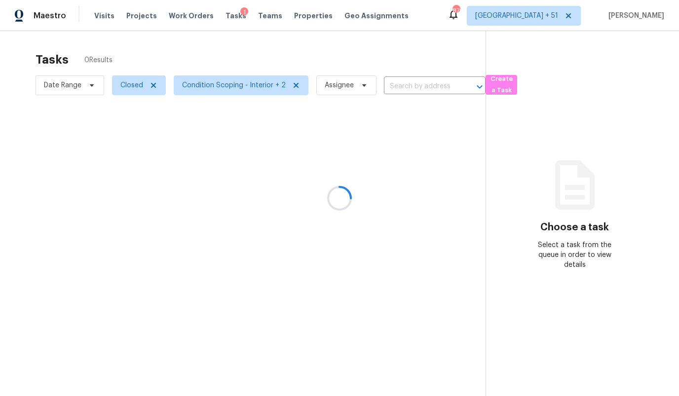
click at [67, 86] on div at bounding box center [339, 198] width 679 height 396
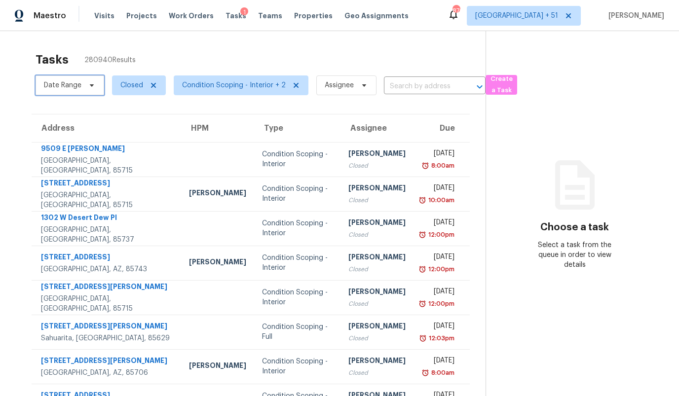
click at [67, 86] on span "Date Range" at bounding box center [62, 85] width 37 height 10
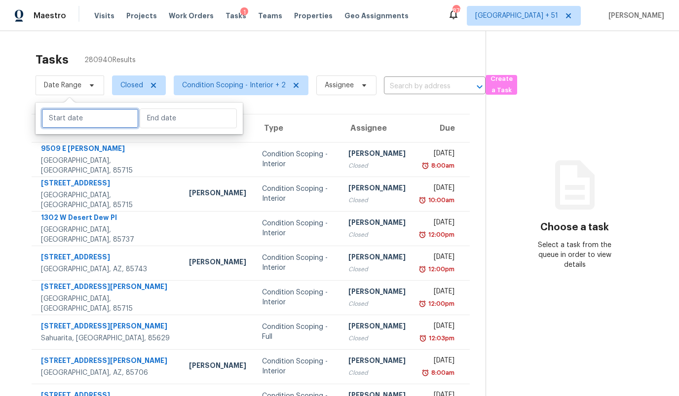
click at [69, 113] on input "text" at bounding box center [89, 119] width 97 height 20
select select "7"
select select "2025"
select select "8"
select select "2025"
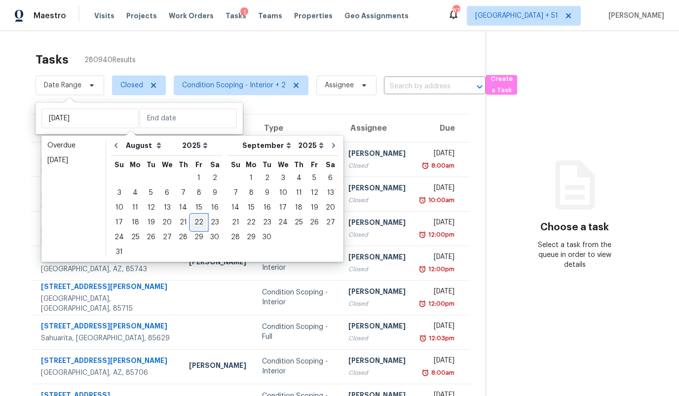
click at [191, 223] on div "22" at bounding box center [199, 223] width 16 height 14
type input "[DATE]"
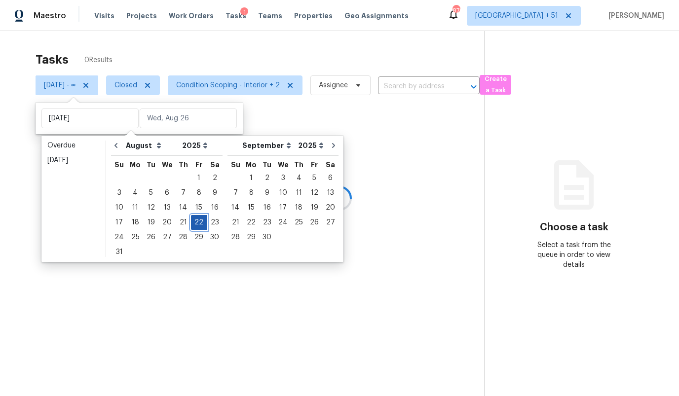
click at [191, 223] on div "22" at bounding box center [199, 223] width 16 height 14
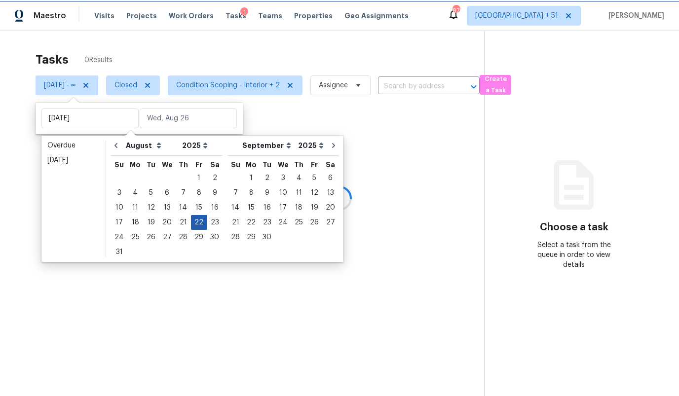
type input "[DATE]"
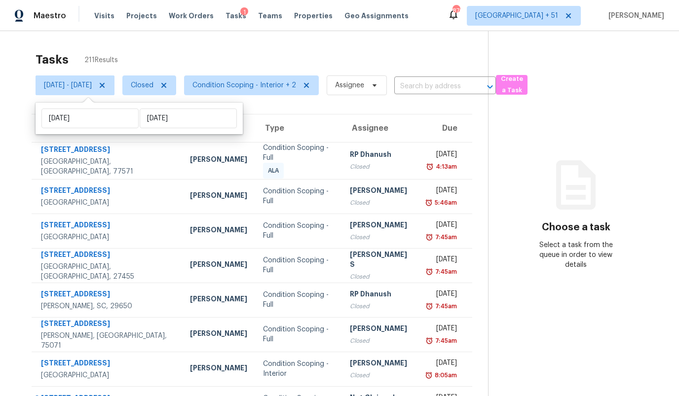
click at [21, 163] on div "Address HPM Type Assignee Due [STREET_ADDRESS] [PERSON_NAME] Condition Scoping …" at bounding box center [252, 302] width 472 height 376
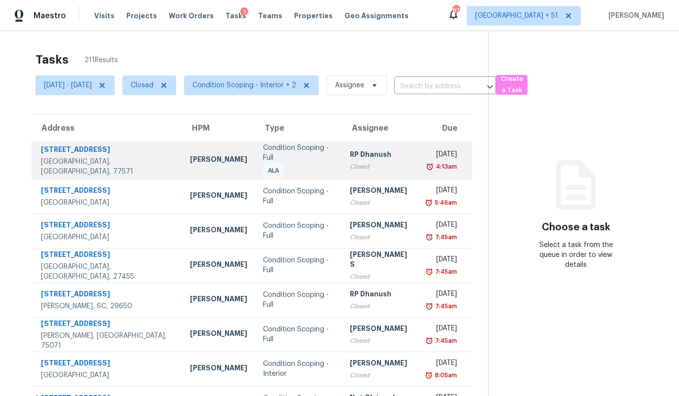
click at [182, 165] on td "[PERSON_NAME]" at bounding box center [218, 160] width 73 height 37
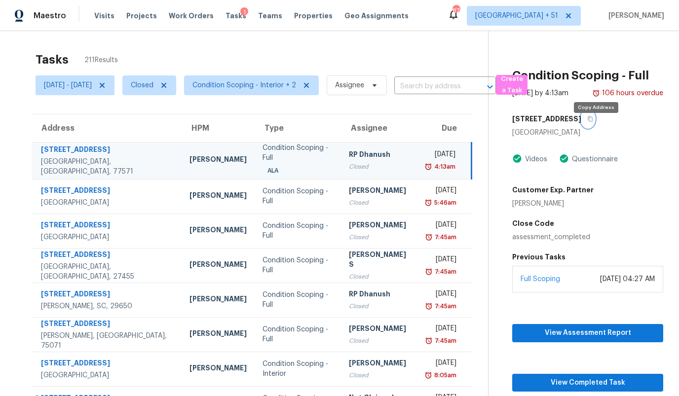
click at [593, 122] on icon "button" at bounding box center [590, 119] width 6 height 6
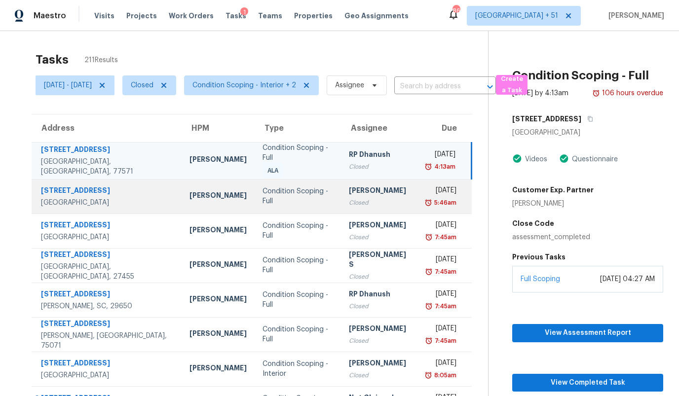
click at [189, 190] on div "[PERSON_NAME]" at bounding box center [217, 196] width 57 height 12
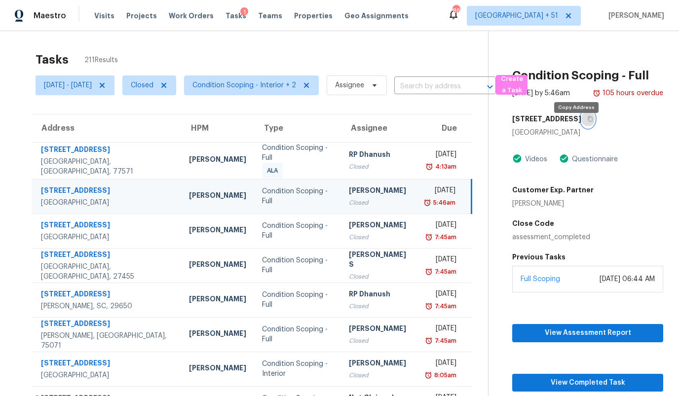
click at [588, 122] on icon "button" at bounding box center [590, 118] width 5 height 5
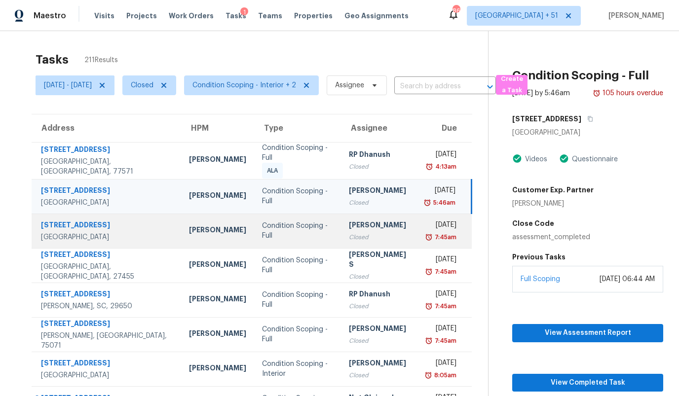
click at [68, 223] on div "[STREET_ADDRESS]" at bounding box center [107, 226] width 132 height 12
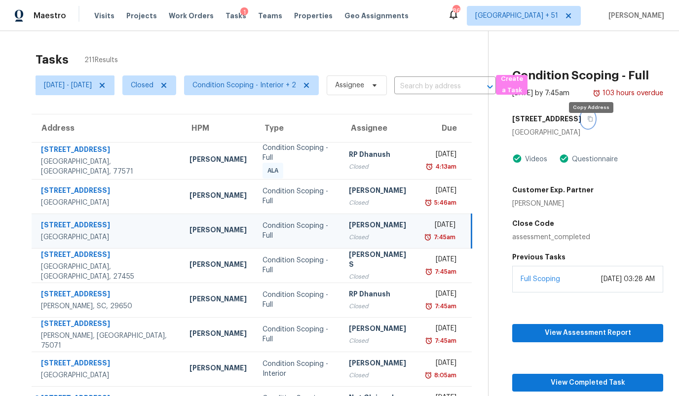
click at [592, 122] on icon "button" at bounding box center [590, 118] width 5 height 5
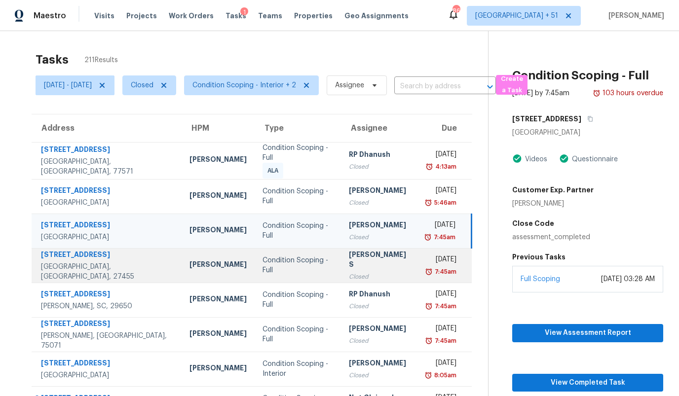
click at [262, 259] on div "Condition Scoping - Full" at bounding box center [297, 266] width 71 height 20
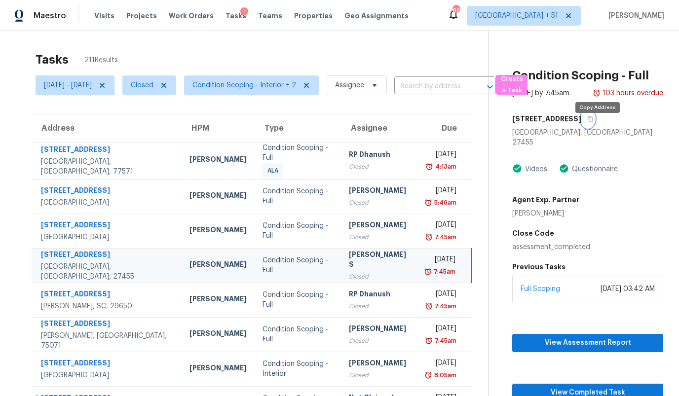
click at [593, 122] on icon "button" at bounding box center [590, 118] width 5 height 5
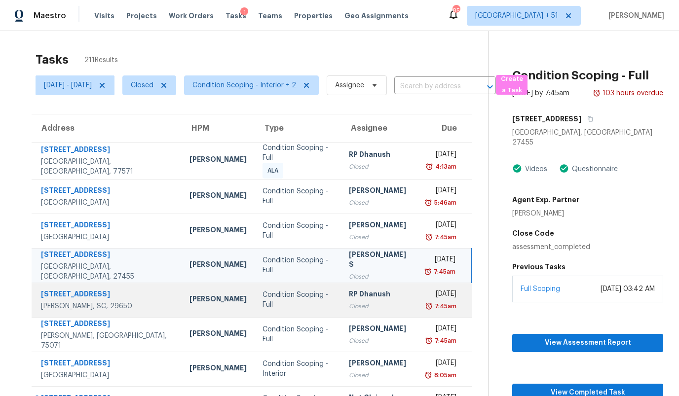
click at [383, 301] on div "Closed" at bounding box center [380, 306] width 62 height 10
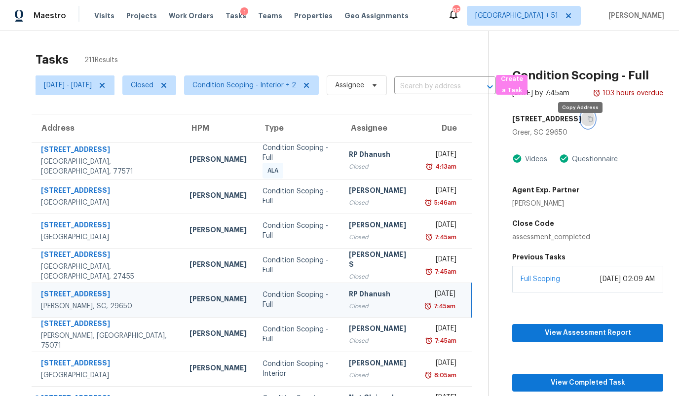
click at [584, 128] on button "button" at bounding box center [587, 119] width 13 height 18
click at [262, 293] on div "Condition Scoping - Full" at bounding box center [297, 300] width 71 height 20
click at [583, 125] on button "button" at bounding box center [587, 119] width 13 height 18
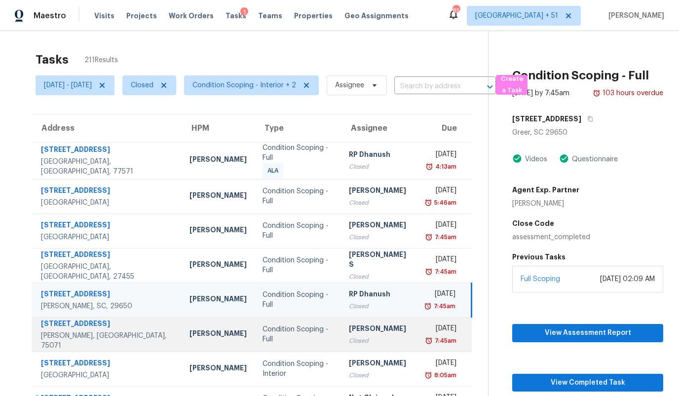
click at [255, 334] on td "Condition Scoping - Full" at bounding box center [298, 334] width 87 height 35
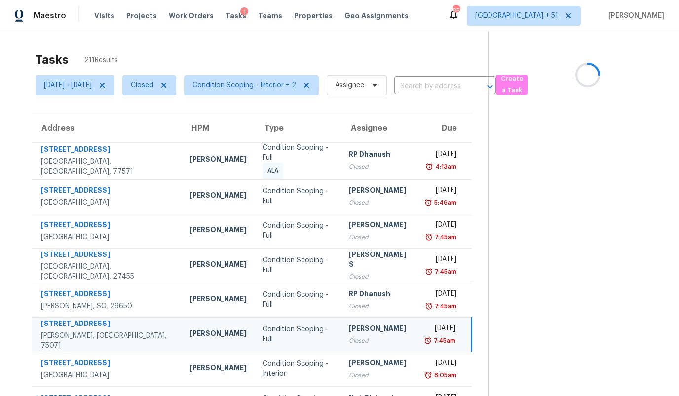
click at [261, 339] on td "Condition Scoping - Full" at bounding box center [298, 334] width 87 height 35
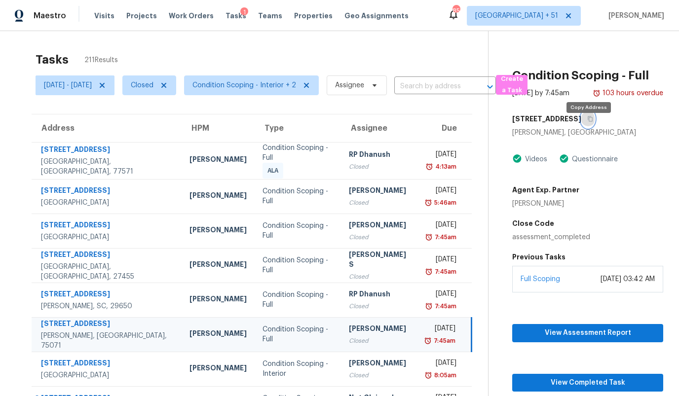
click at [588, 122] on icon "button" at bounding box center [590, 119] width 6 height 6
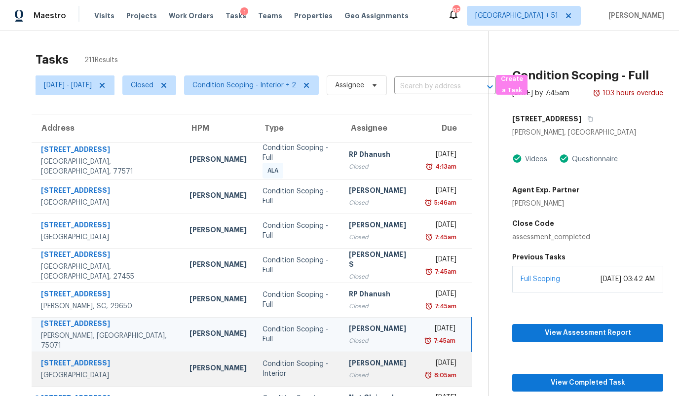
click at [364, 358] on div "[PERSON_NAME]" at bounding box center [380, 364] width 62 height 12
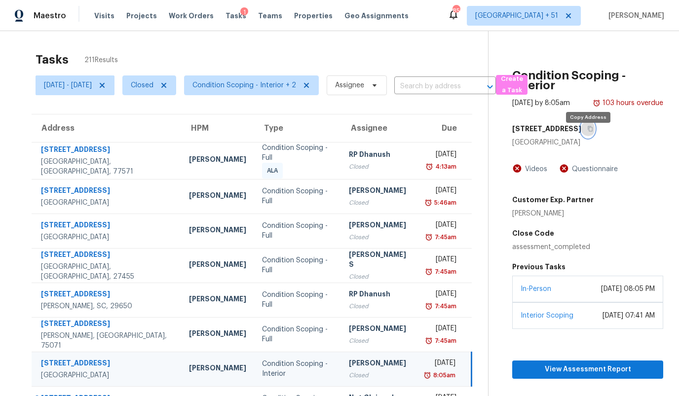
click at [591, 132] on icon "button" at bounding box center [590, 129] width 6 height 6
